Goal: Information Seeking & Learning: Understand process/instructions

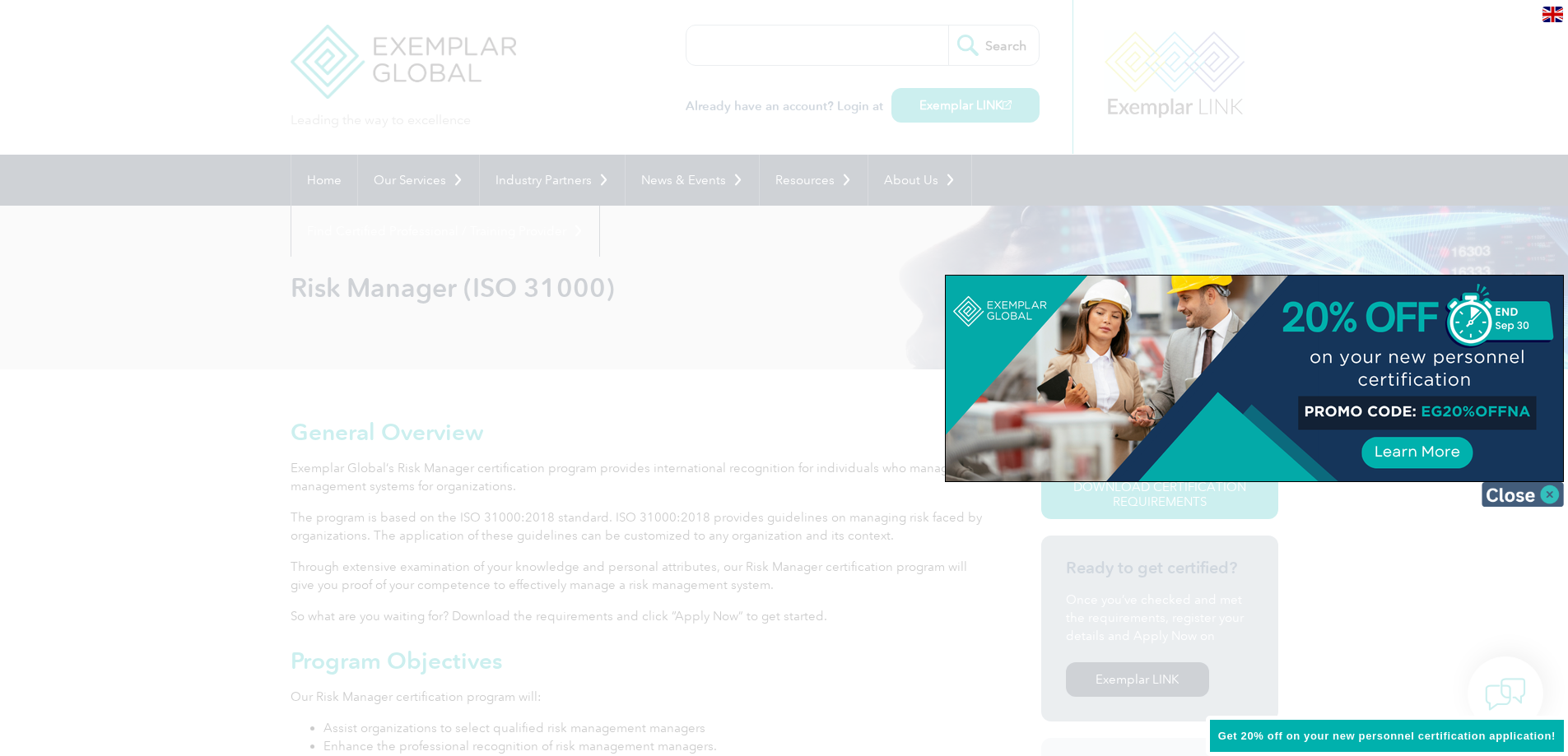
click at [1542, 489] on img at bounding box center [1522, 494] width 82 height 24
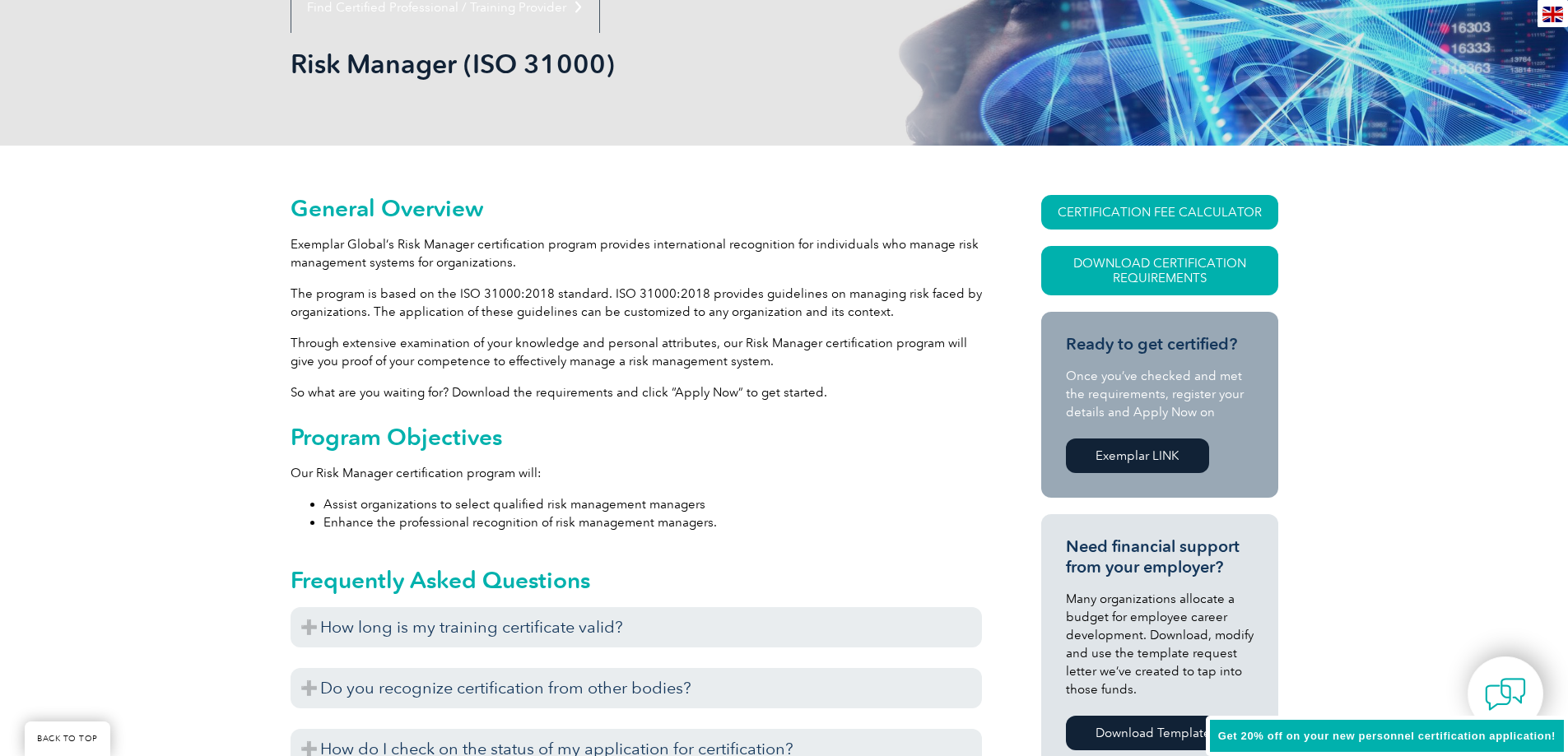
scroll to position [82, 0]
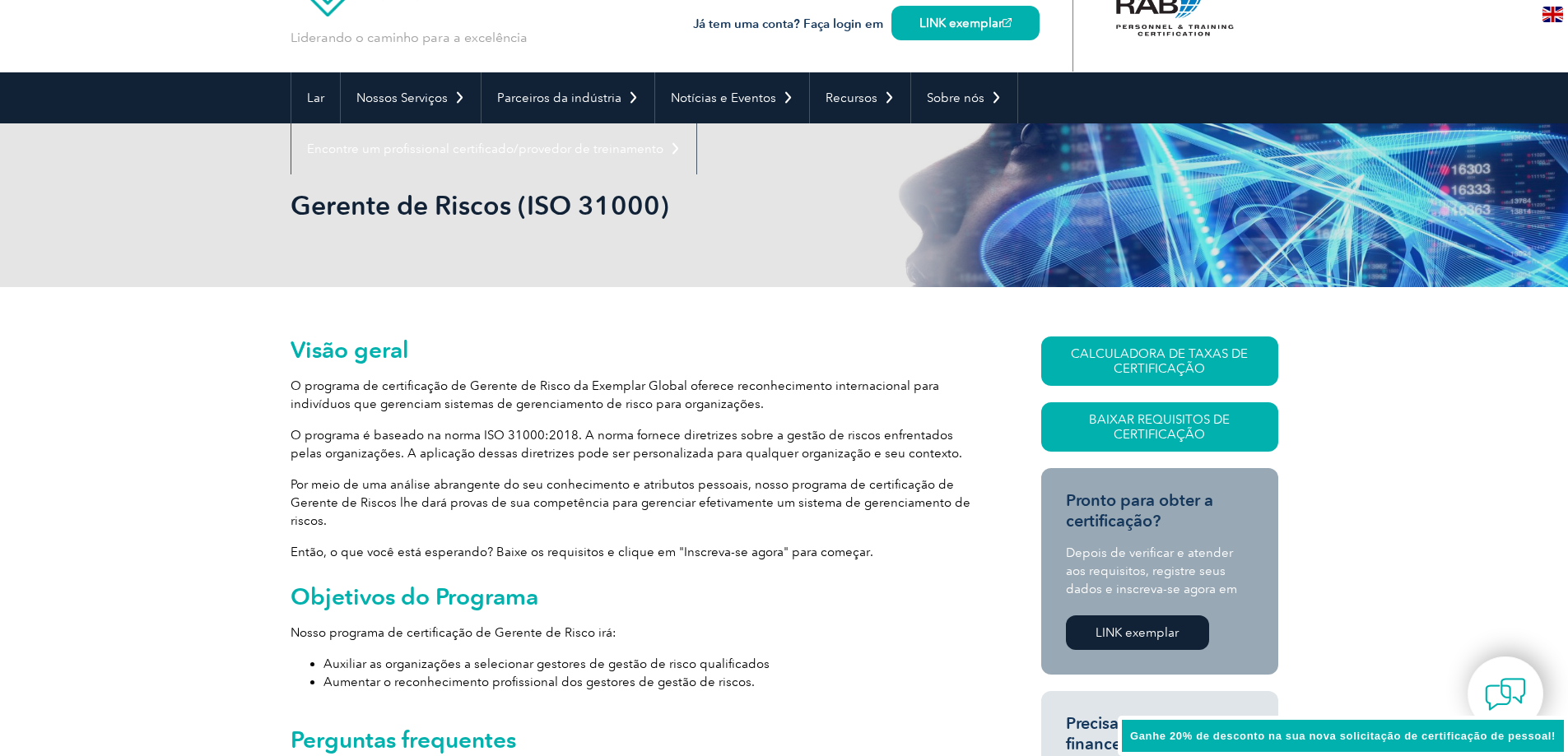
click at [1559, 15] on img at bounding box center [1551, 15] width 20 height 16
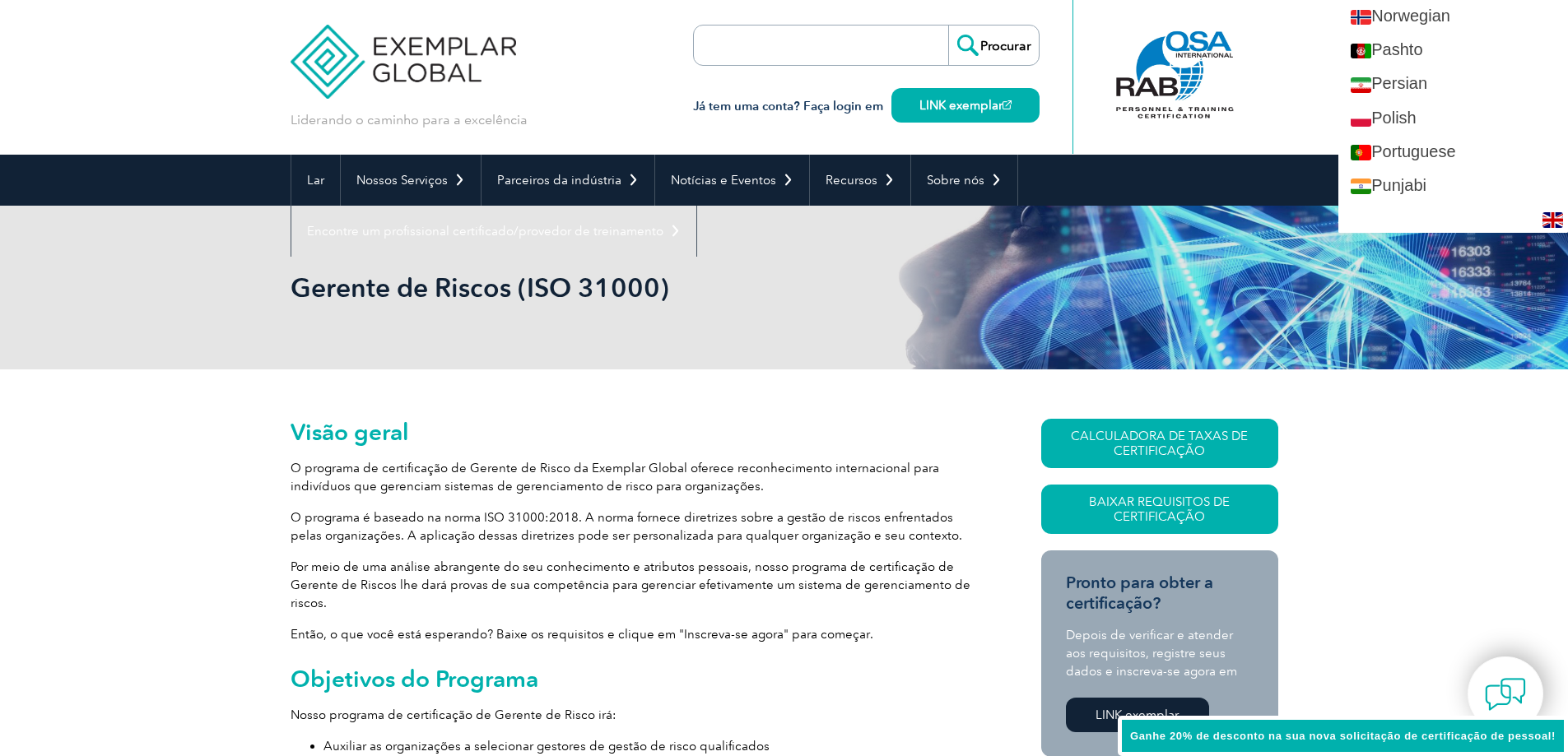
scroll to position [2303, 0]
click at [1460, 130] on link "Portuguese" at bounding box center [1452, 114] width 229 height 34
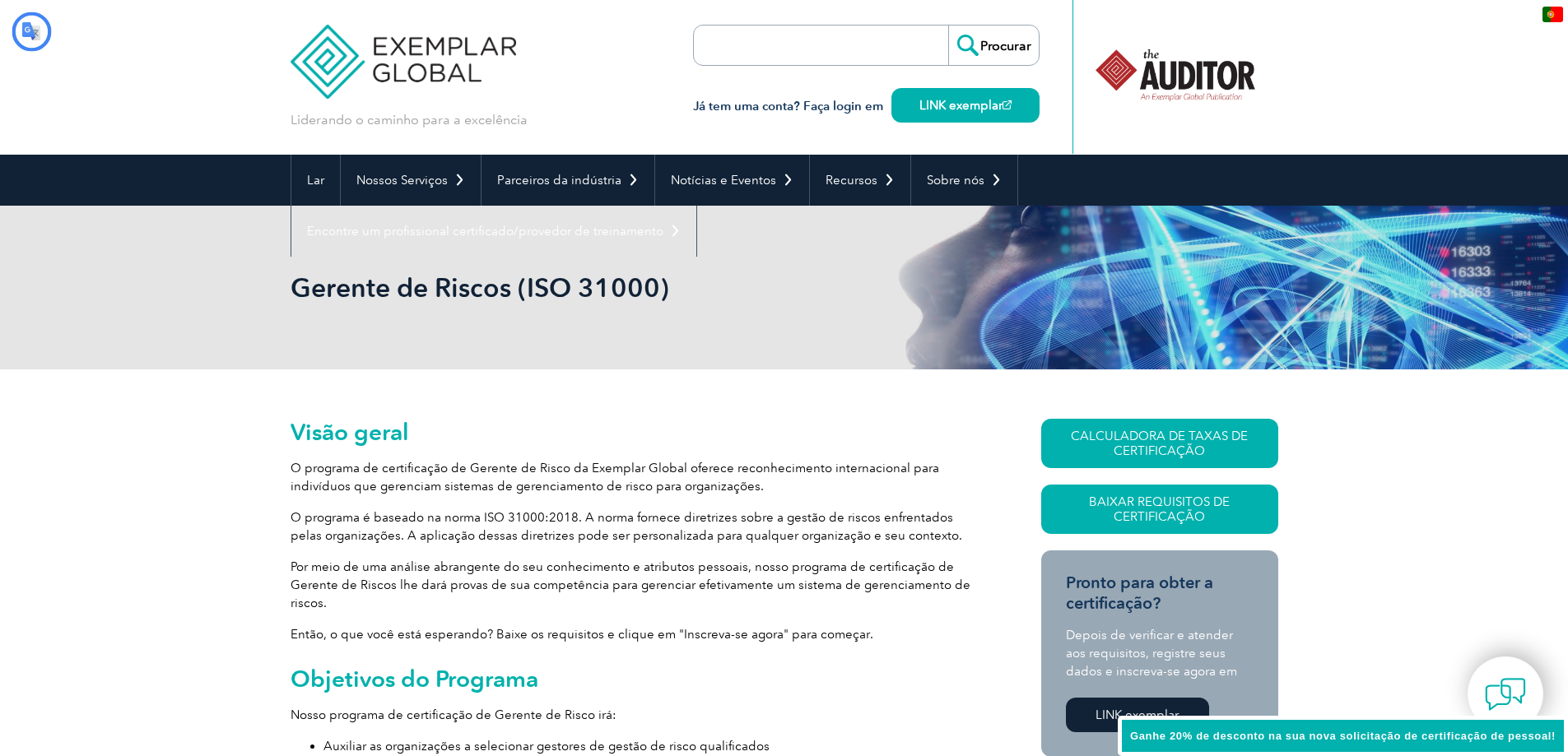
scroll to position [0, 0]
type input "Procurador"
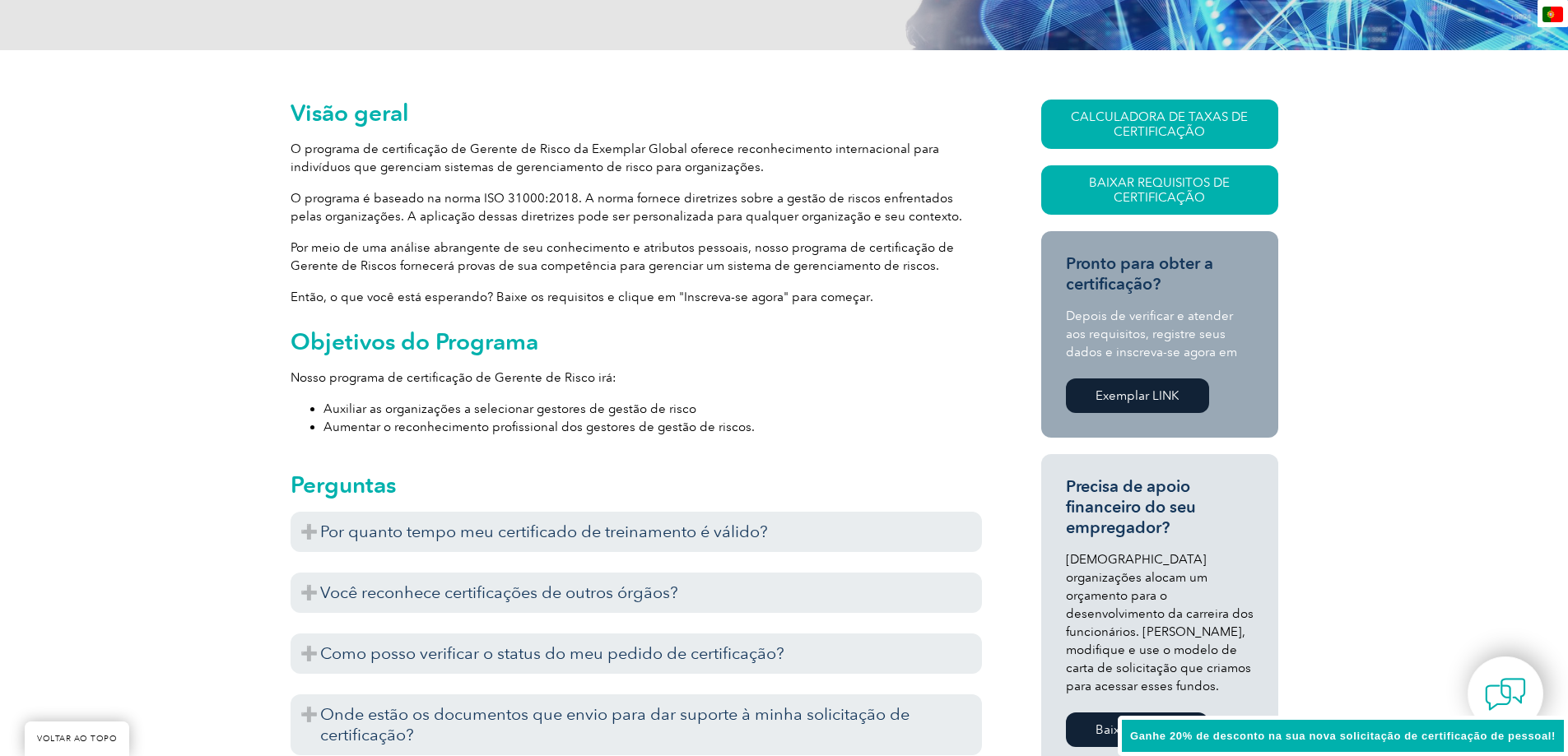
scroll to position [329, 0]
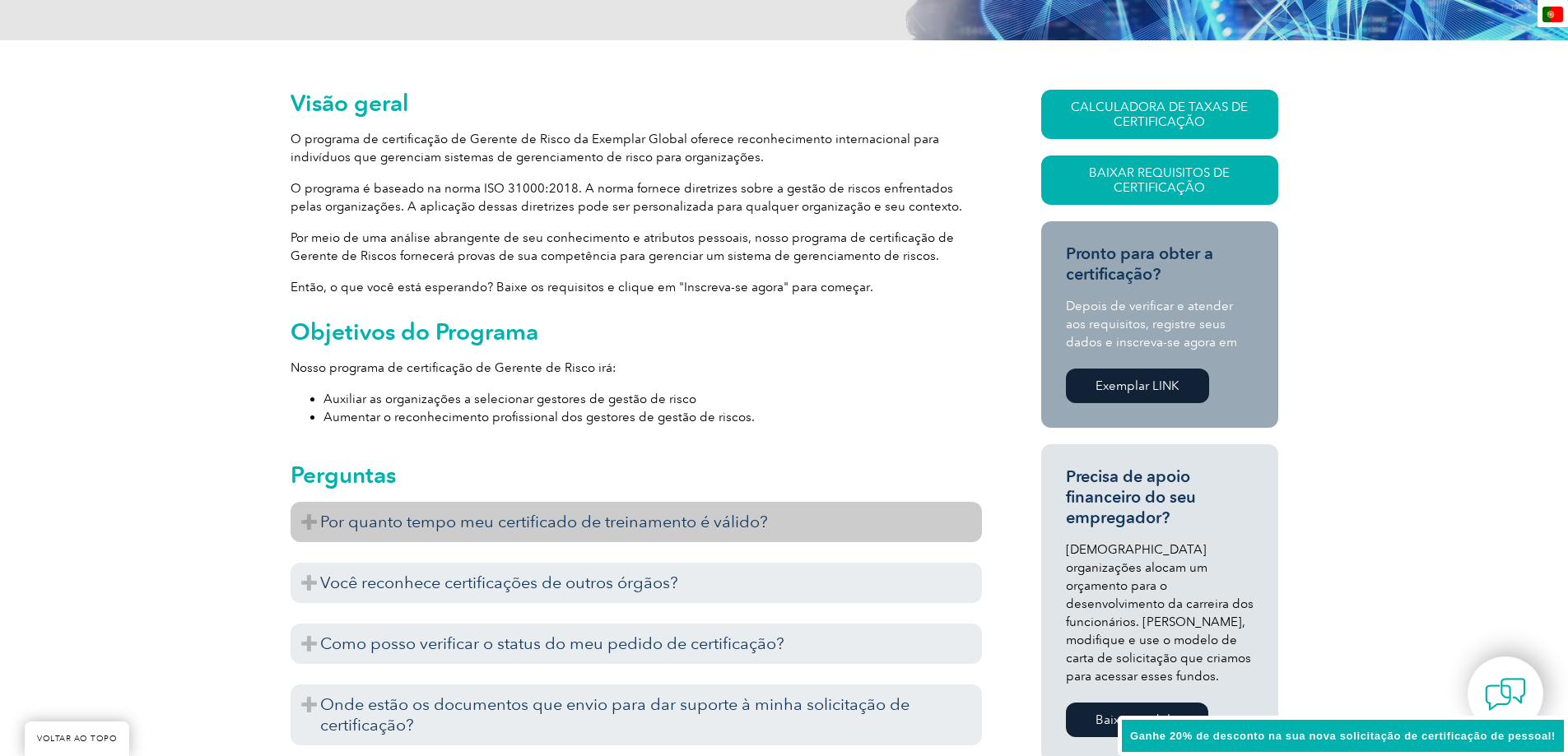
click at [756, 527] on font "Por quanto tempo meu certificado de treinamento é válido?" at bounding box center [544, 522] width 447 height 20
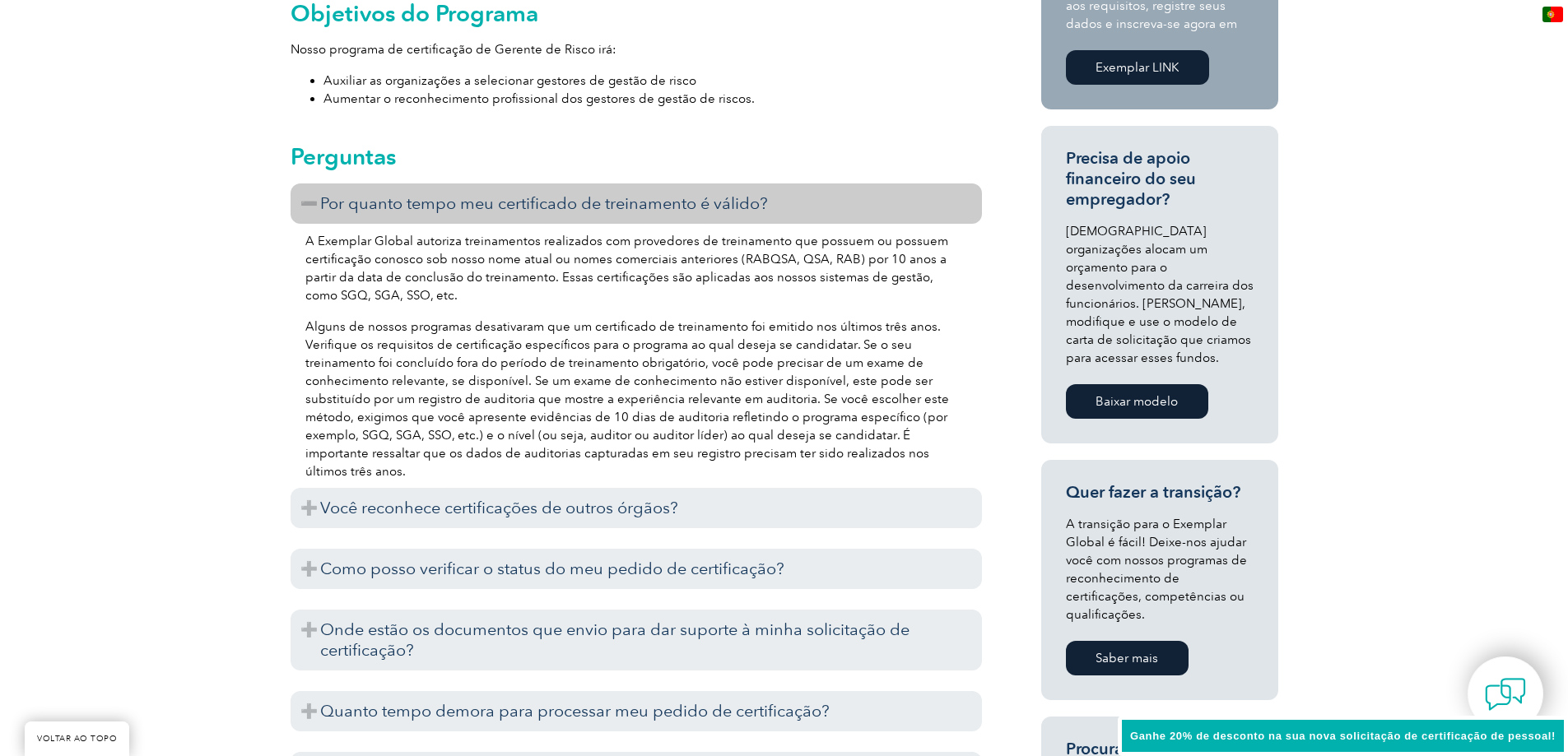
scroll to position [658, 0]
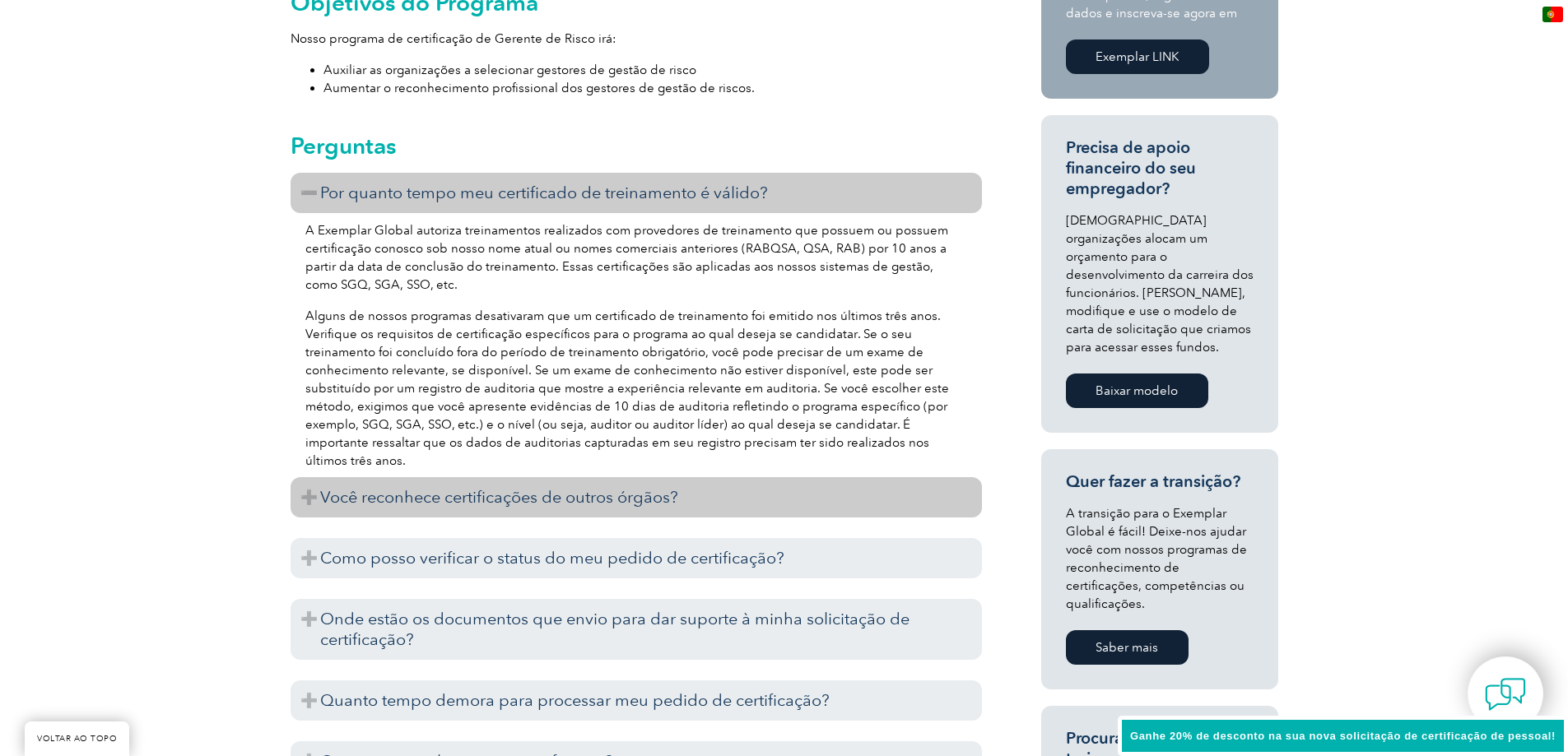
click at [597, 509] on h3 "Você reconhece certificações de outros órgãos?" at bounding box center [636, 497] width 692 height 40
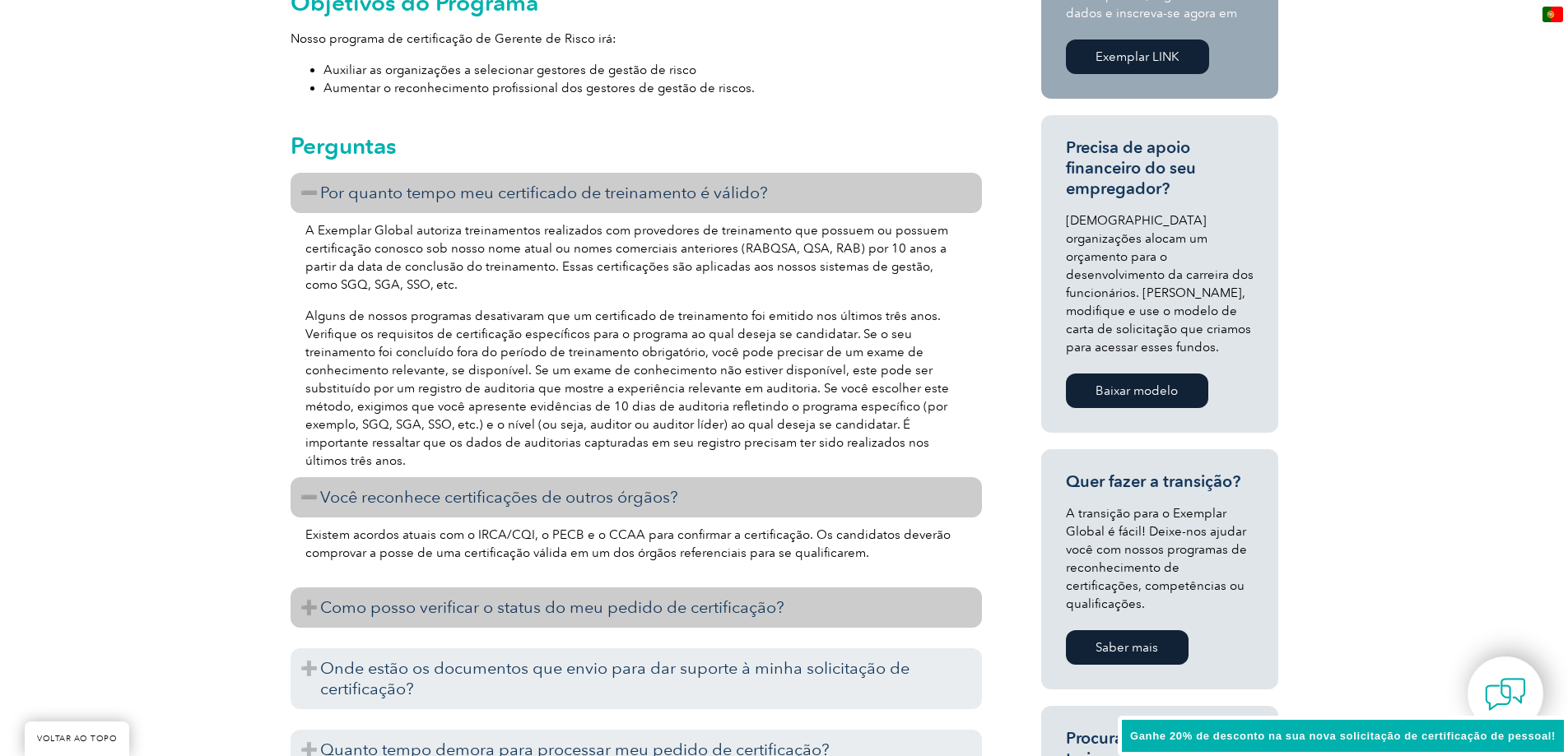
click at [554, 611] on font "Como posso verificar o status do meu pedido de certificação?" at bounding box center [552, 606] width 464 height 20
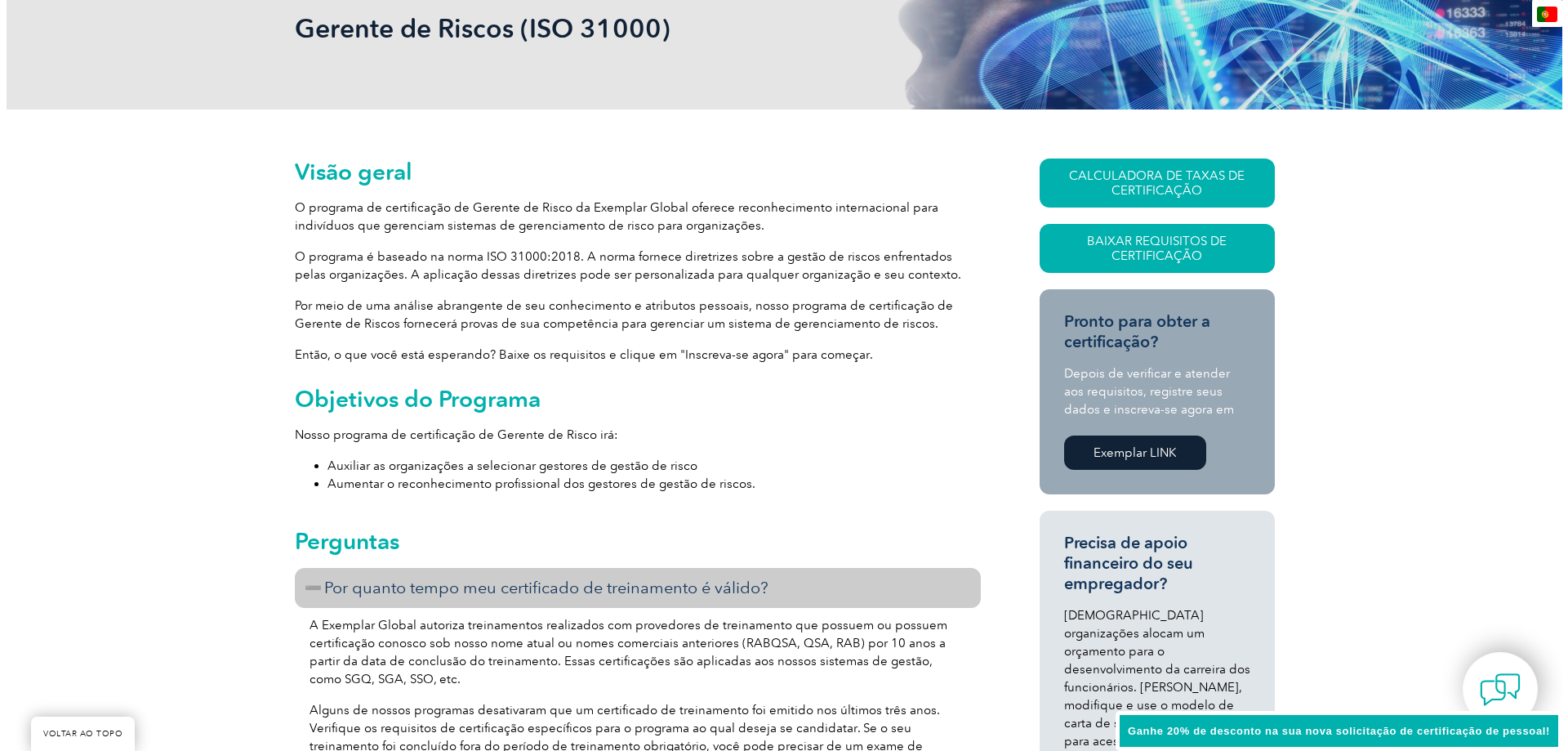
scroll to position [245, 0]
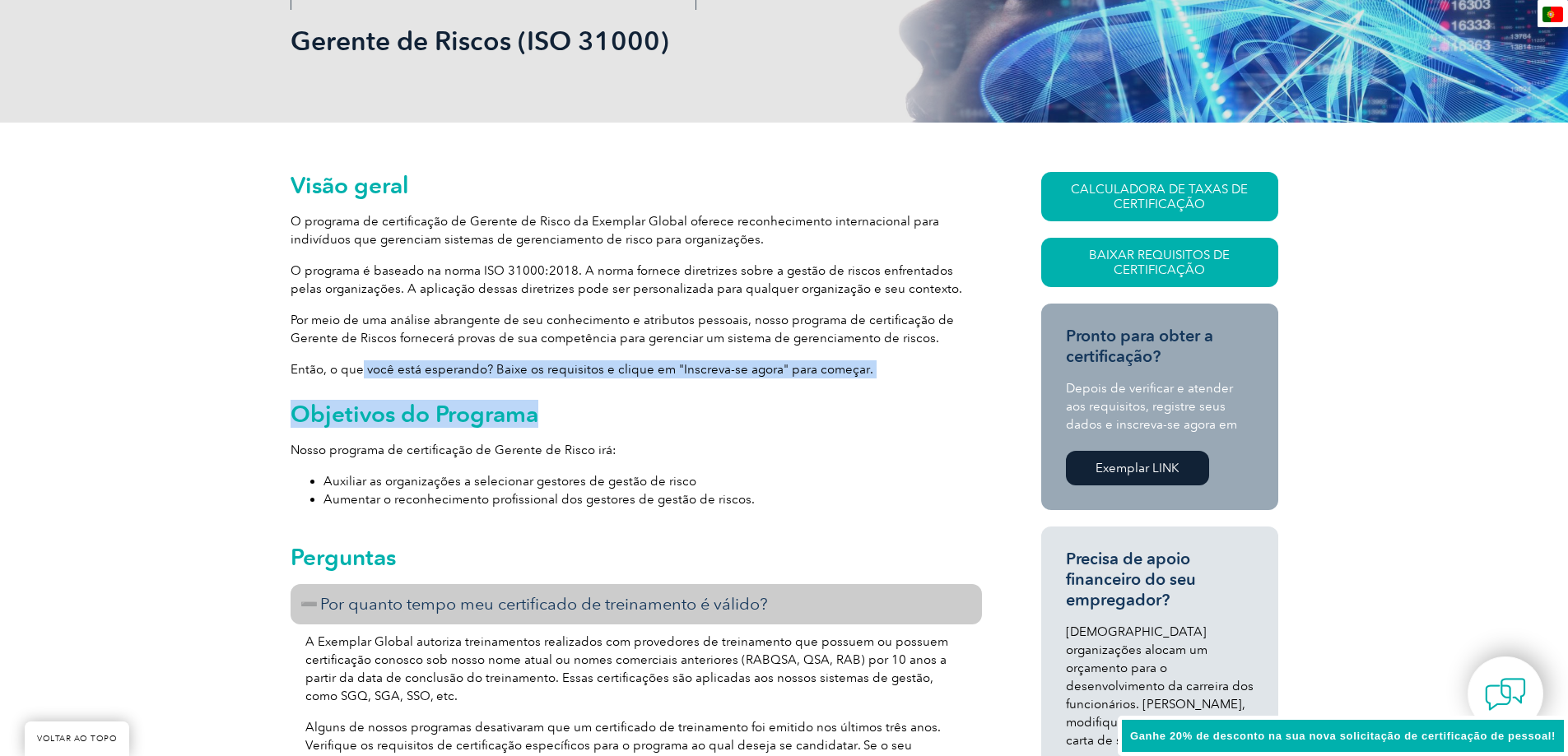
drag, startPoint x: 362, startPoint y: 368, endPoint x: 712, endPoint y: 386, distance: 350.5
click at [751, 407] on h2 "Objetivos do Programa" at bounding box center [636, 414] width 692 height 26
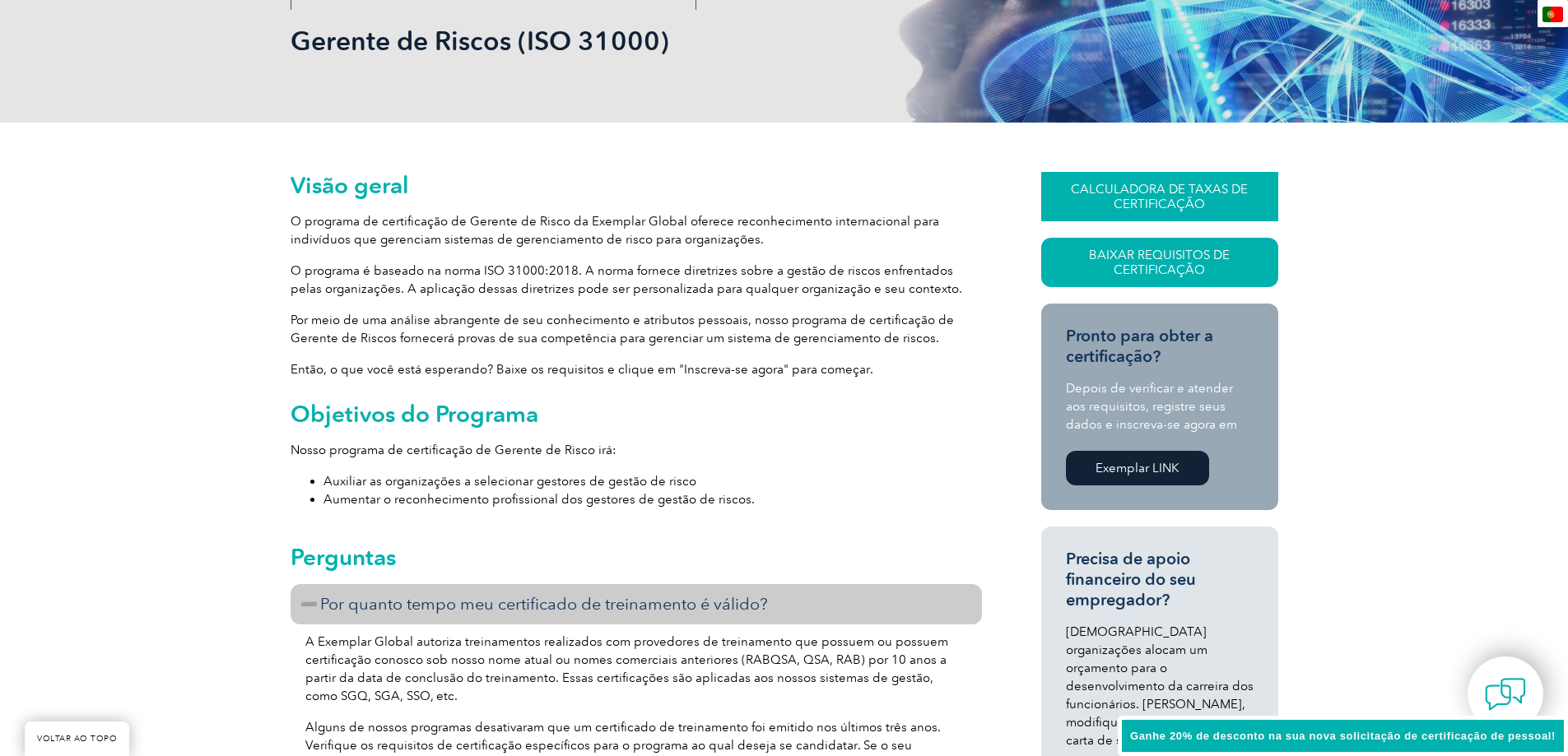
click at [1149, 185] on font "CALCULADORA DE TAXAS DE CERTIFICAÇÃO" at bounding box center [1159, 197] width 177 height 30
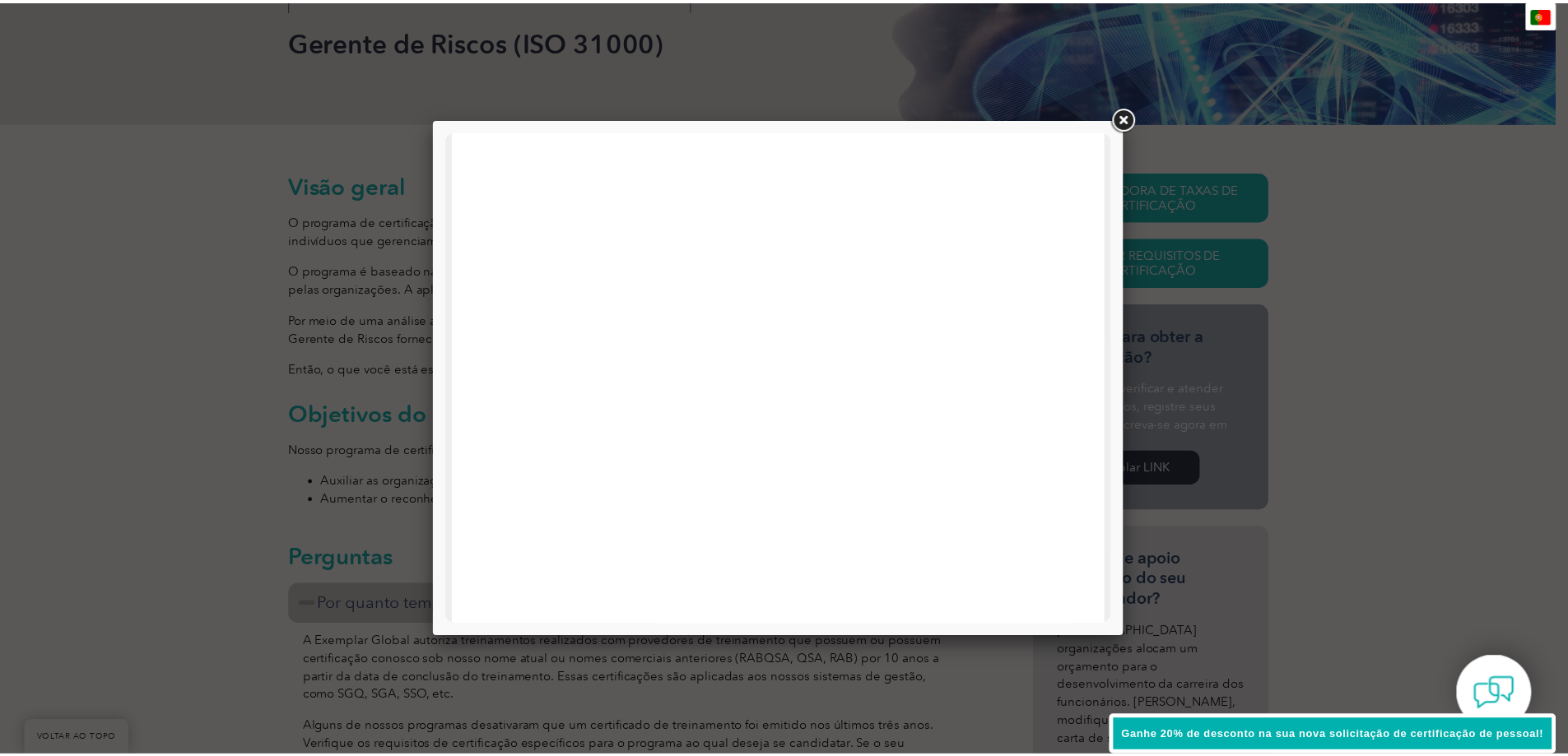
scroll to position [0, 0]
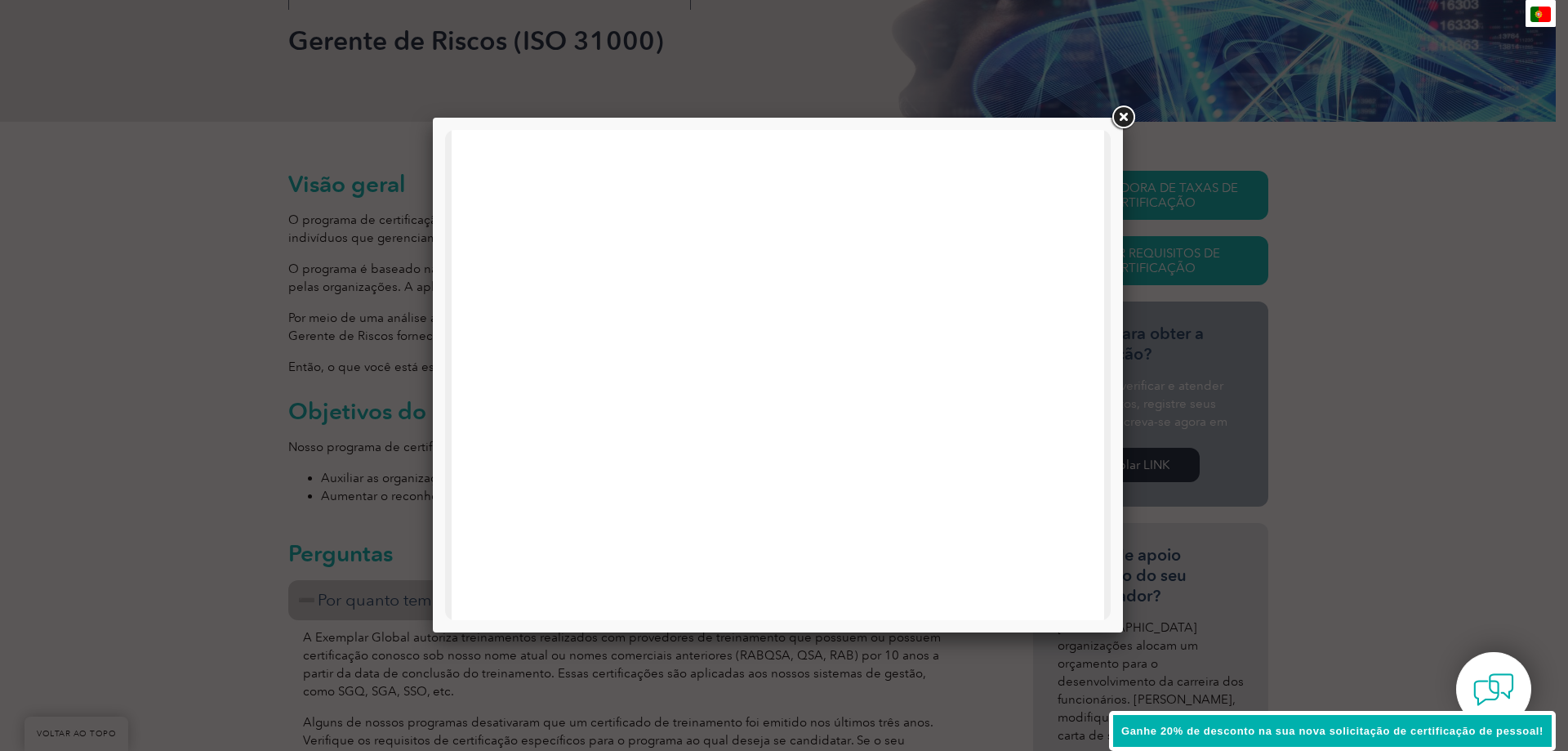
click at [1128, 122] on link at bounding box center [1122, 117] width 30 height 30
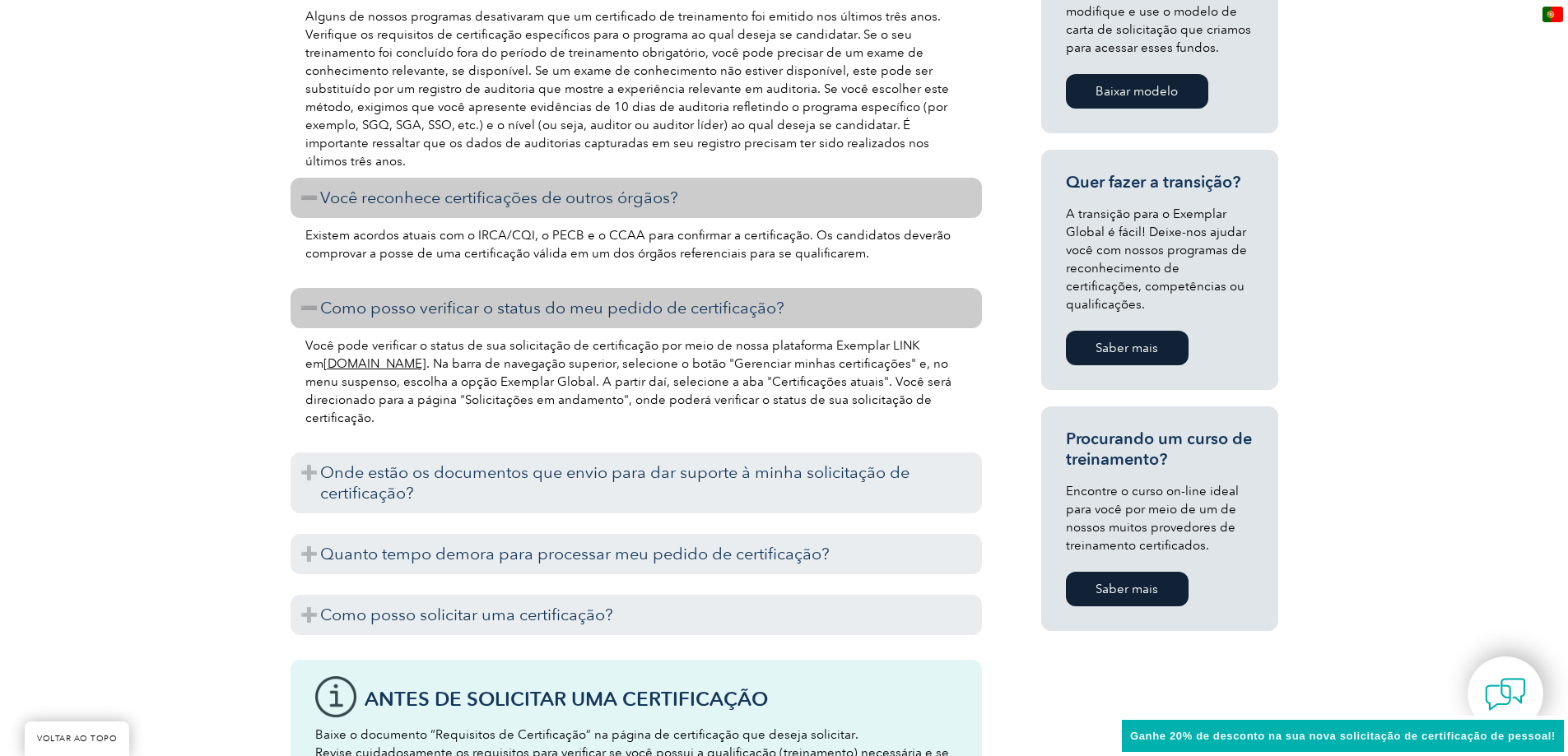
scroll to position [987, 0]
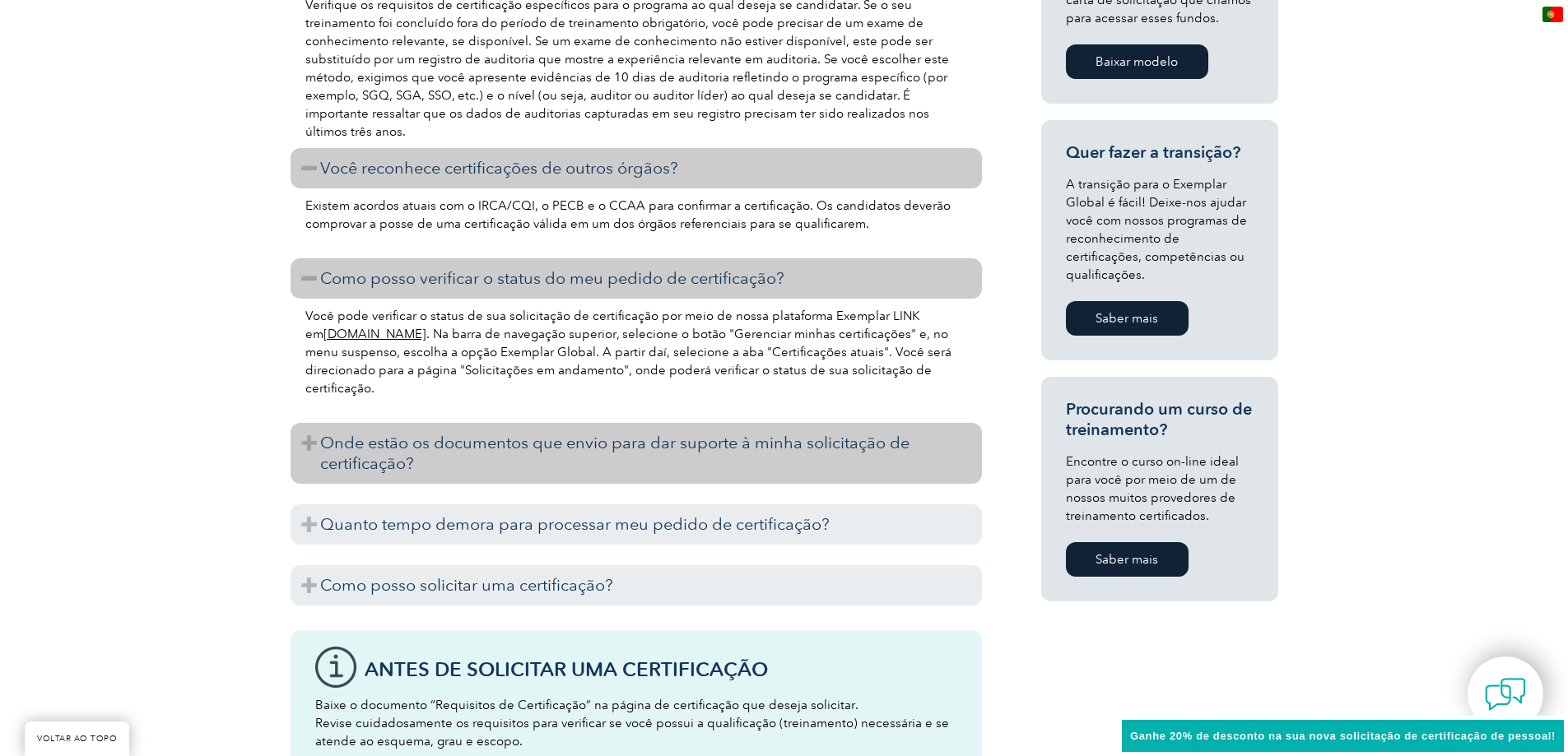
click at [470, 444] on font "Onde estão os documentos que envio para dar suporte à minha solicitação de cert…" at bounding box center [615, 452] width 589 height 40
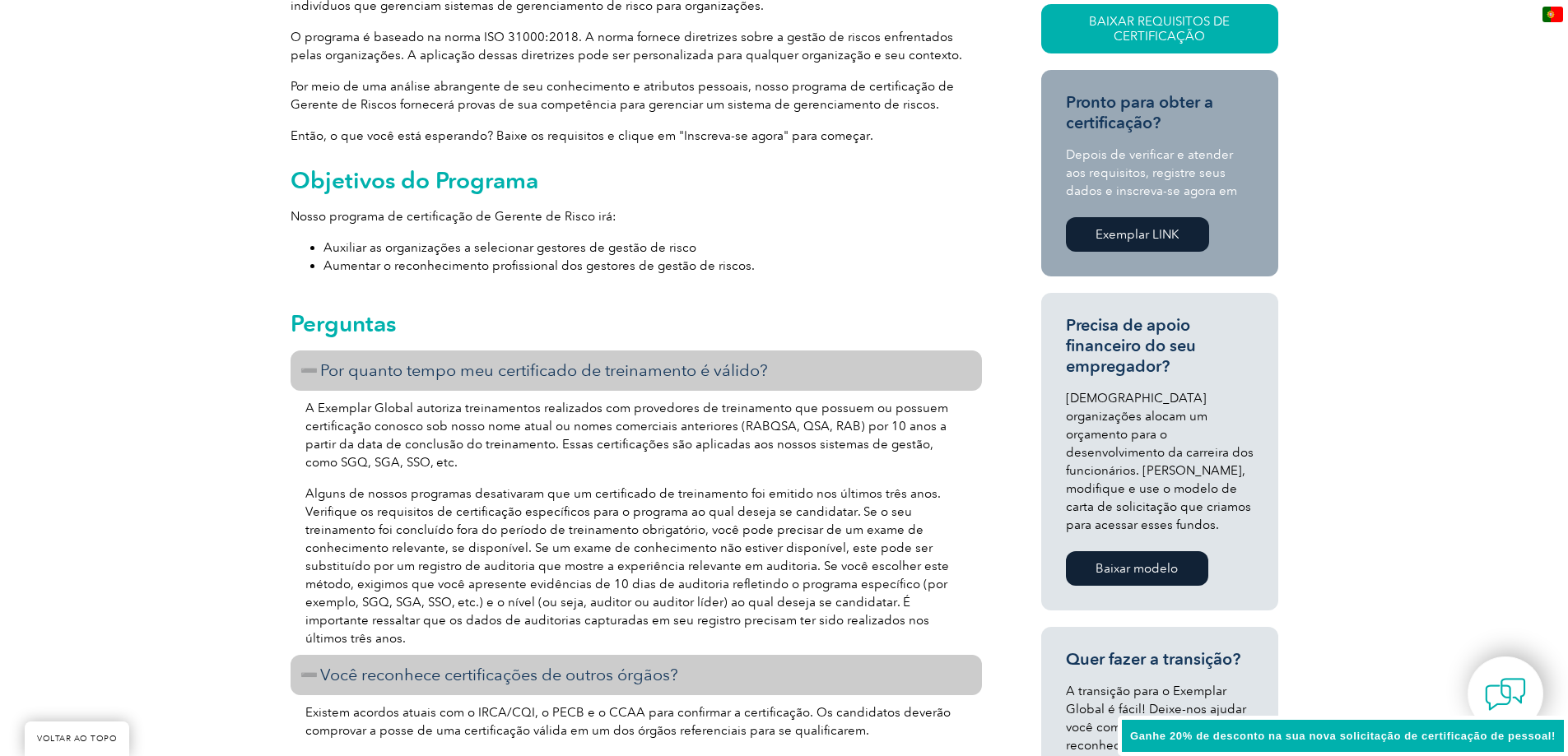
scroll to position [0, 0]
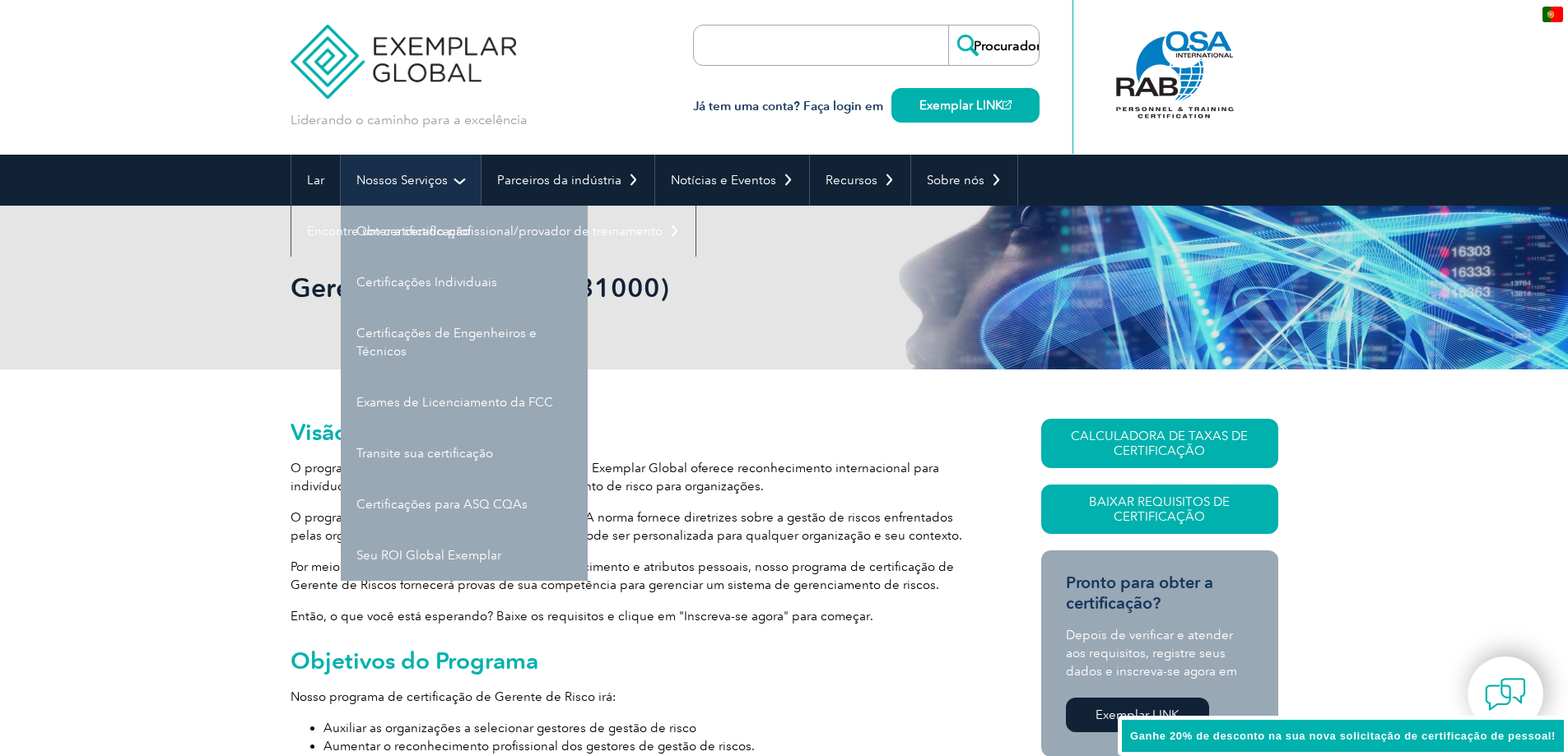
click at [462, 192] on link "Nossos Serviços" at bounding box center [411, 180] width 140 height 51
click at [443, 188] on link "Nossos Serviços" at bounding box center [411, 180] width 140 height 51
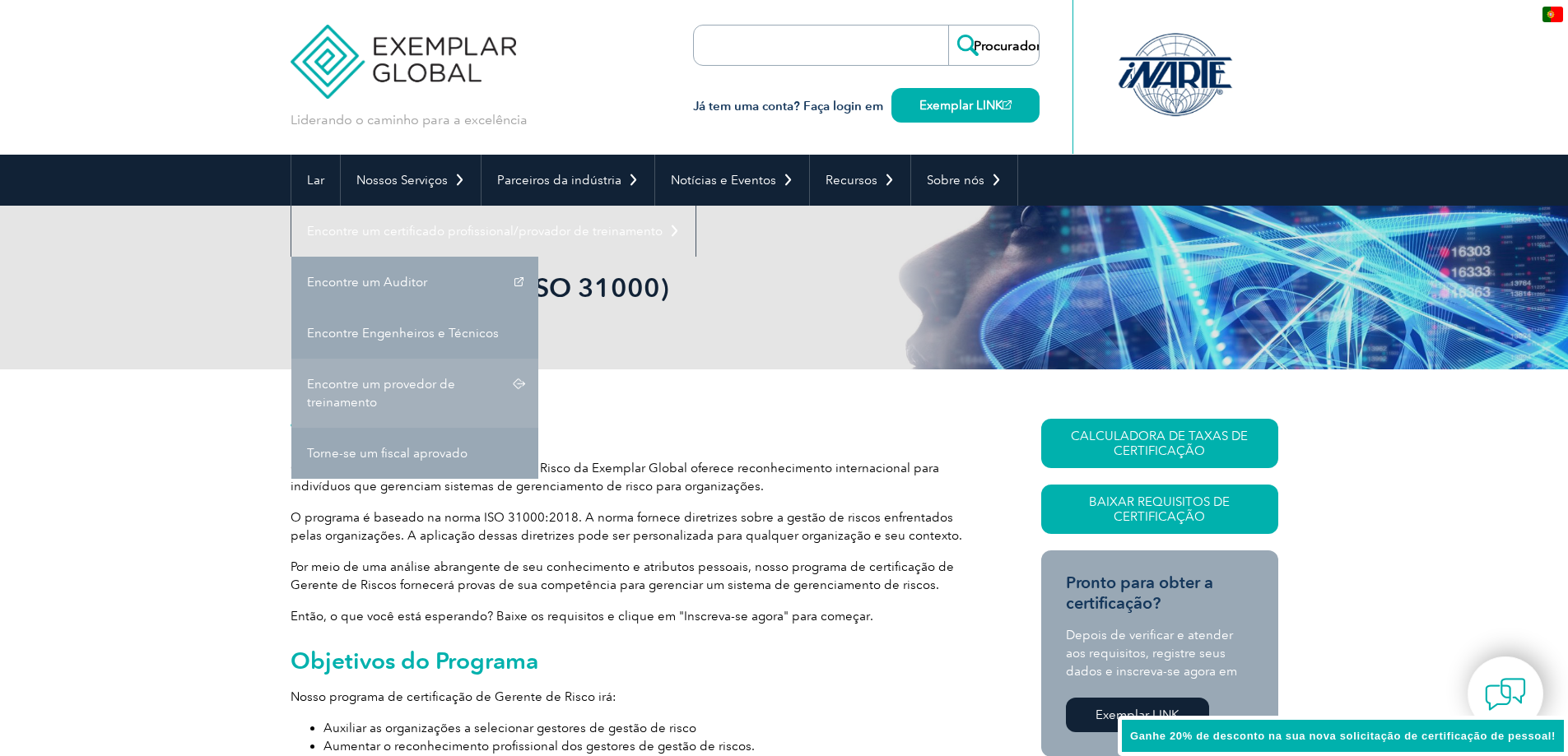
click at [363, 380] on font "Encontre um provedor de treinamento" at bounding box center [381, 393] width 148 height 33
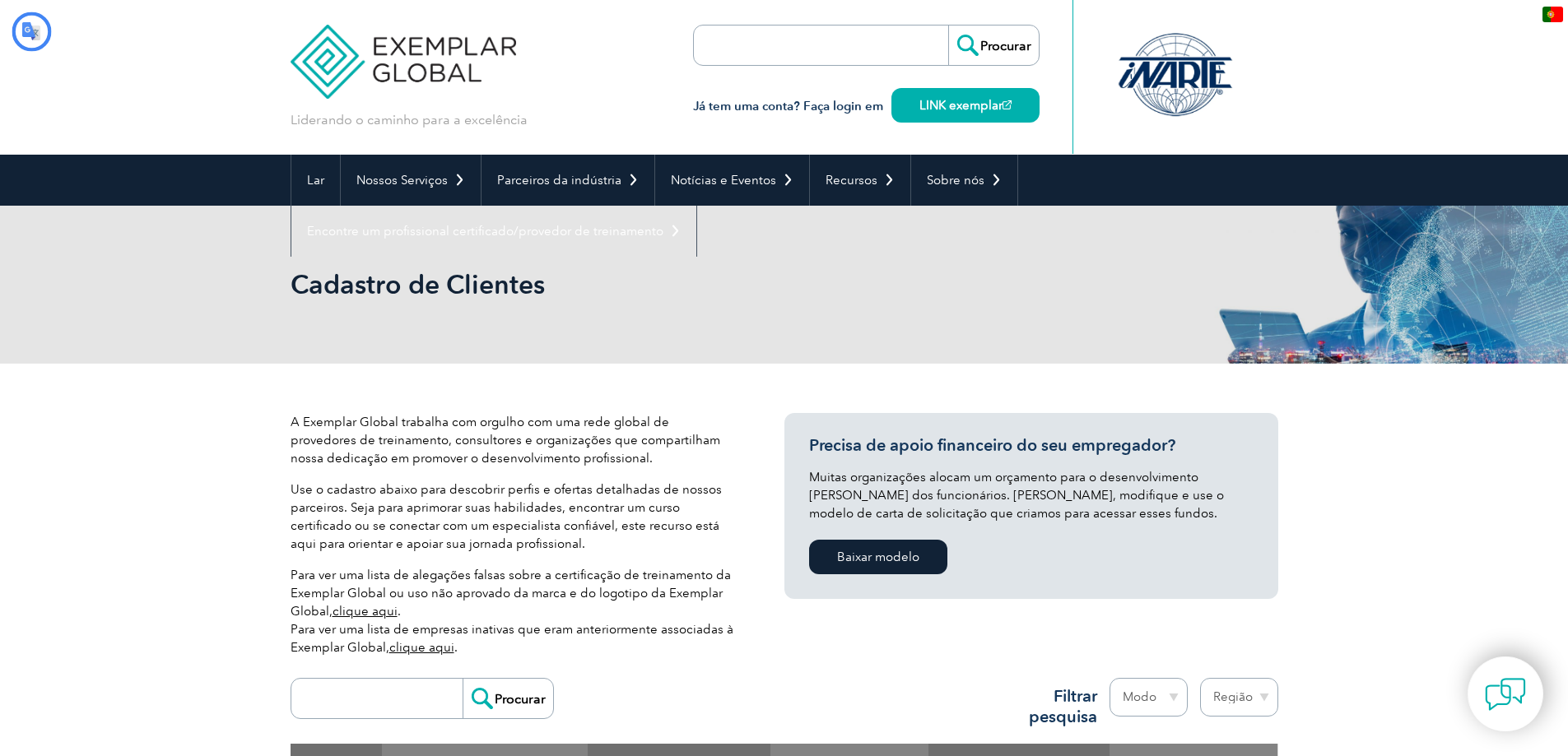
type input "Procurador"
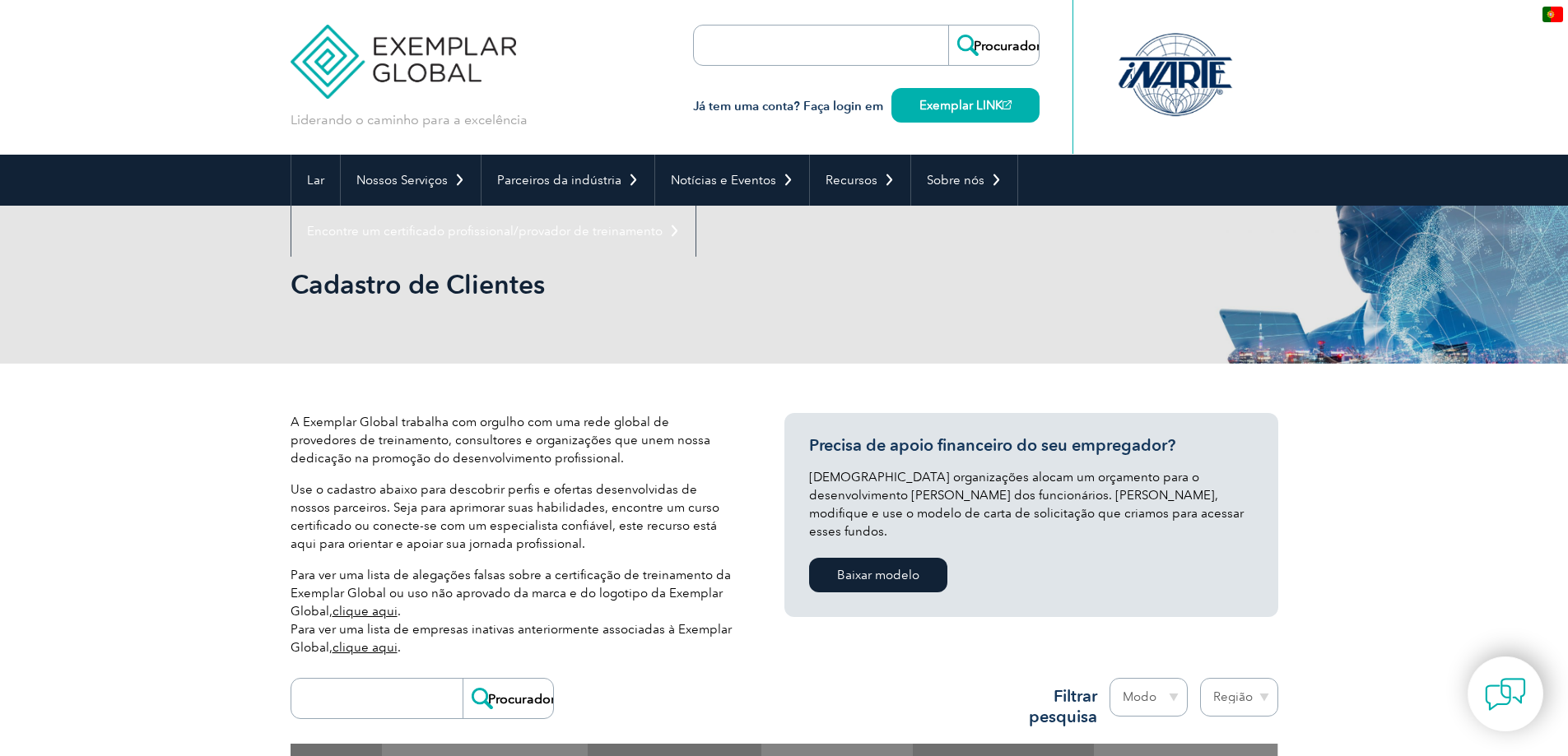
click at [576, 347] on div "Cadastro de Clientes" at bounding box center [784, 284] width 988 height 158
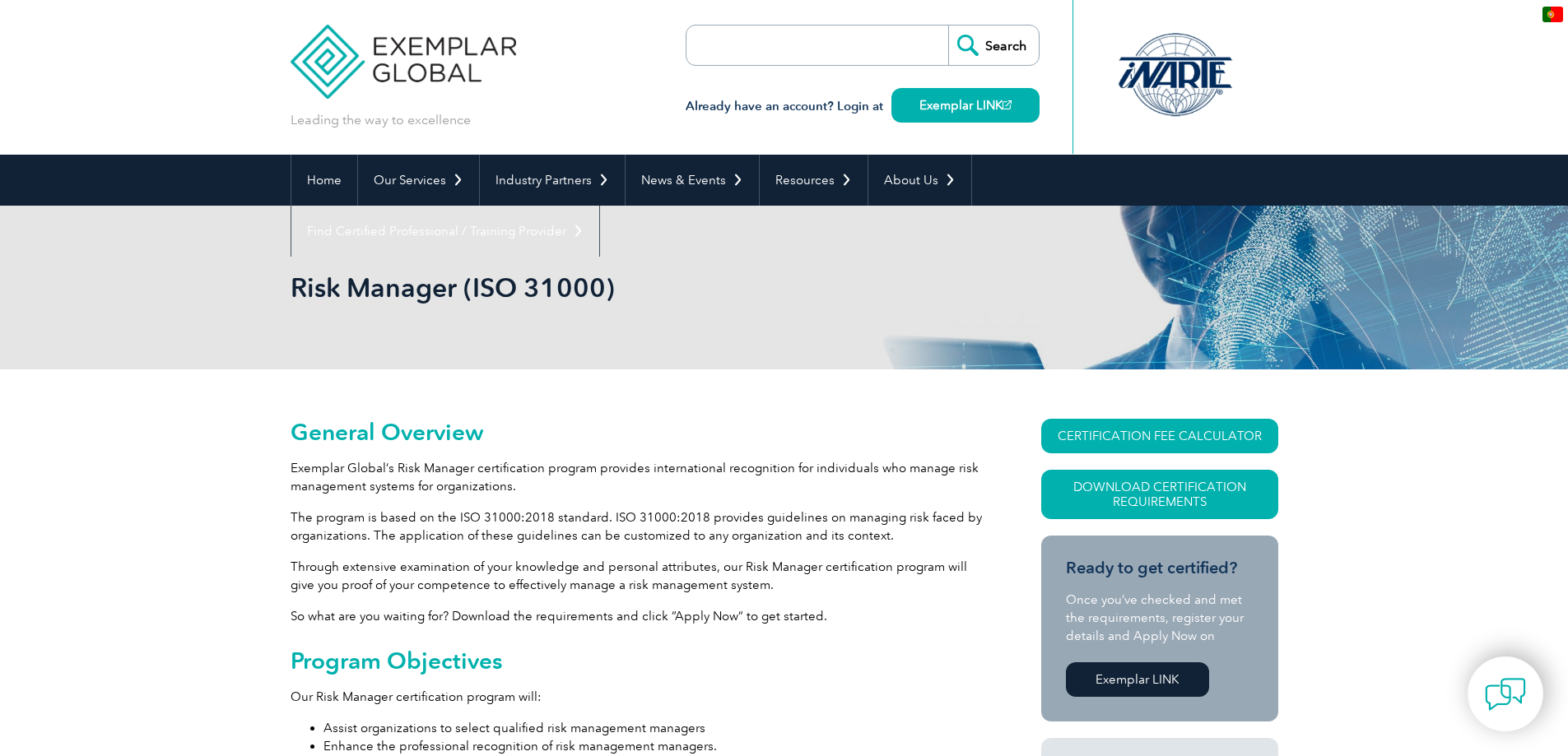
type input "Procurar"
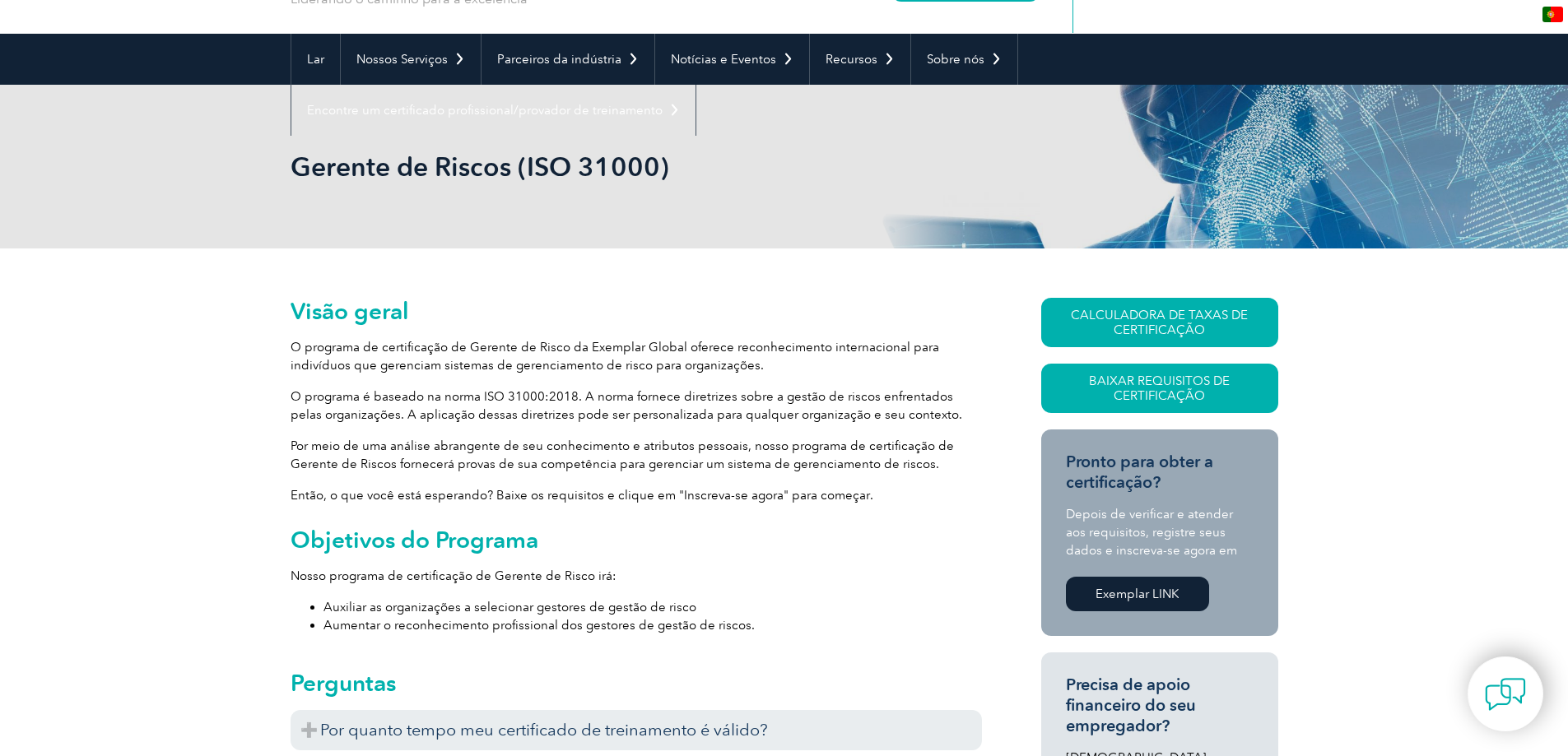
scroll to position [164, 0]
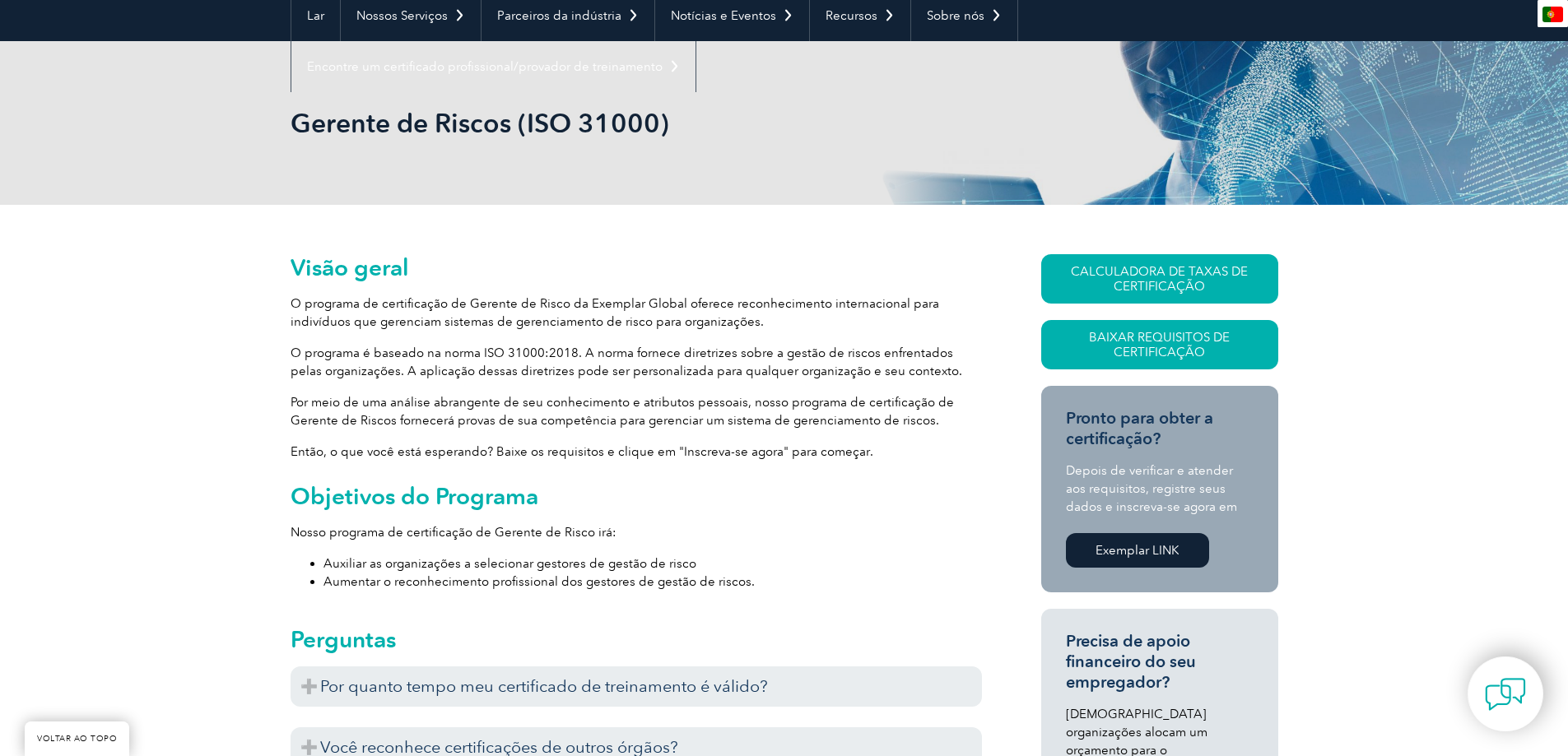
click at [763, 443] on p "Então, o que você está esperando? Baixe os requisitos e clique em "Inscreva-se …" at bounding box center [636, 452] width 692 height 18
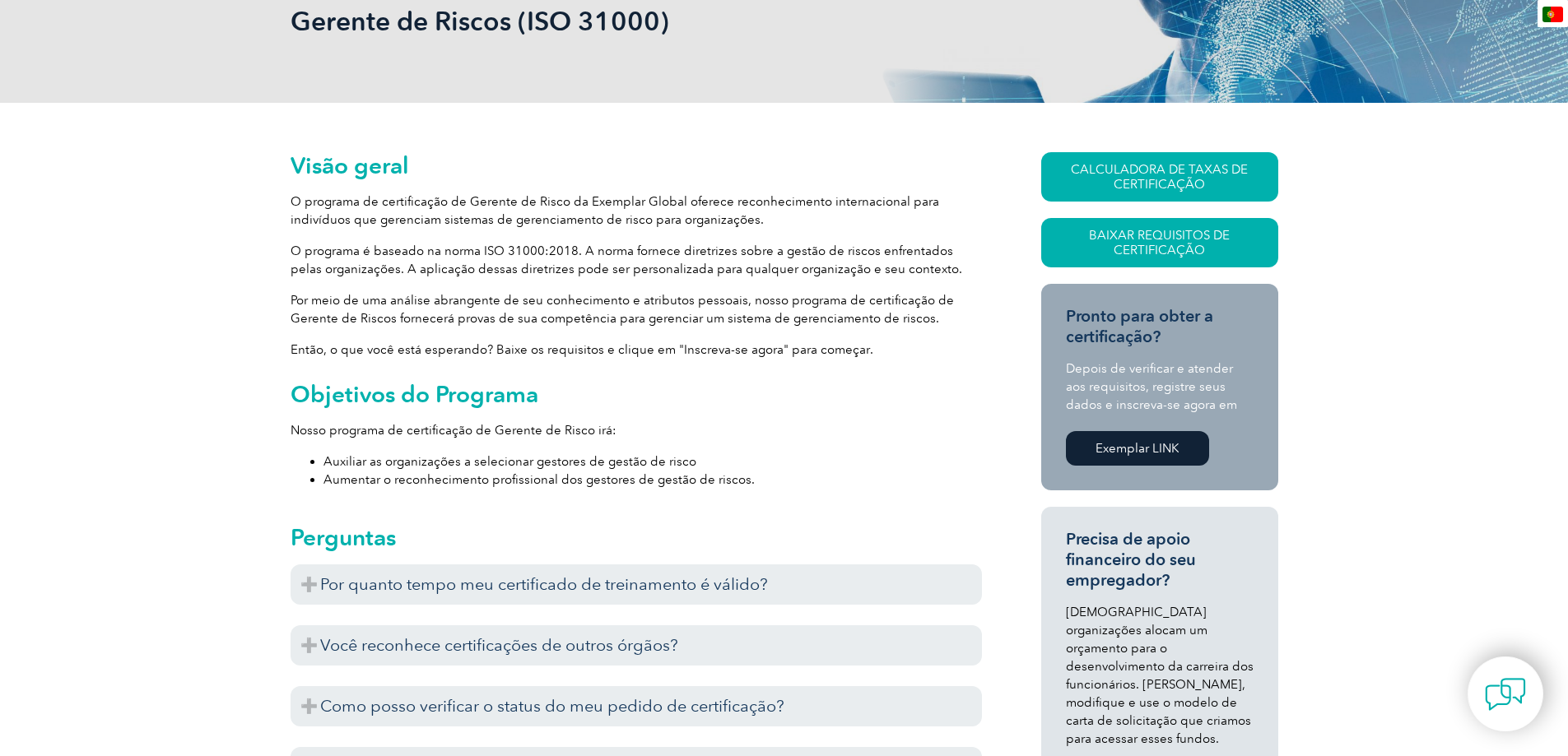
scroll to position [0, 0]
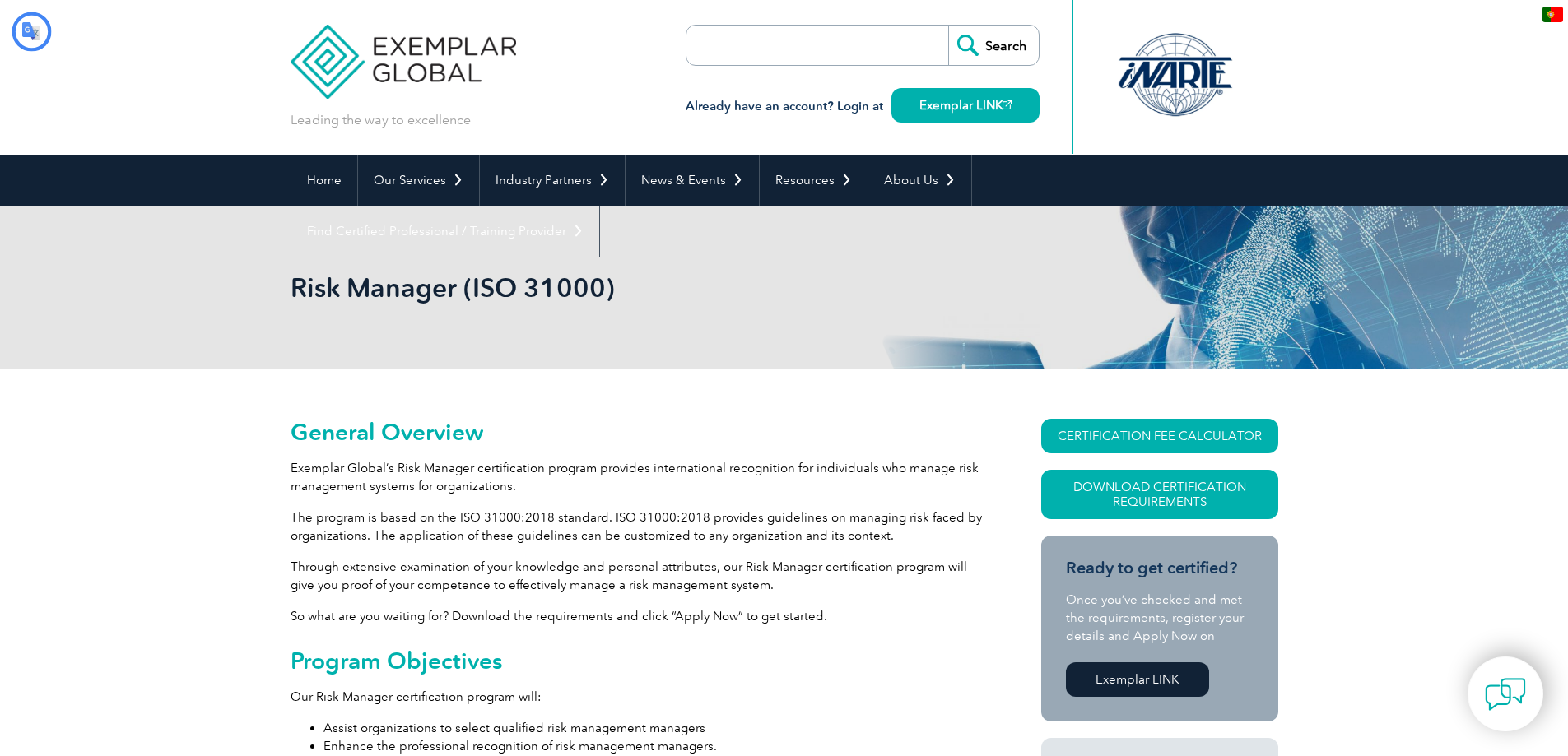
type input "Procurar"
